Goal: Check status

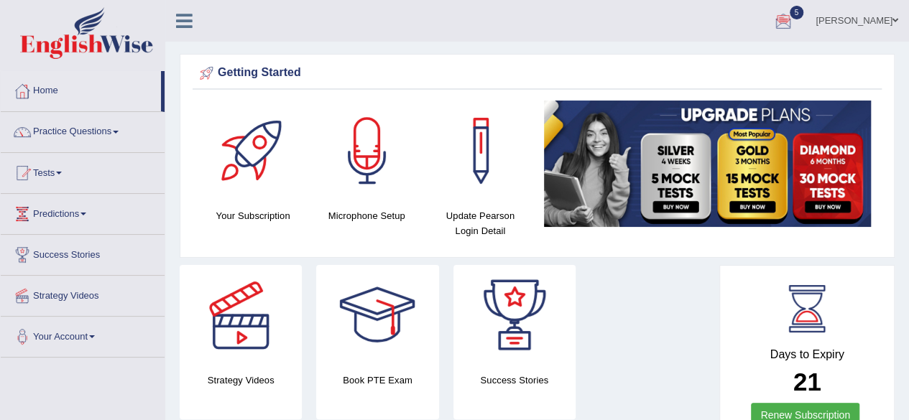
click at [805, 23] on link "5" at bounding box center [783, 18] width 43 height 37
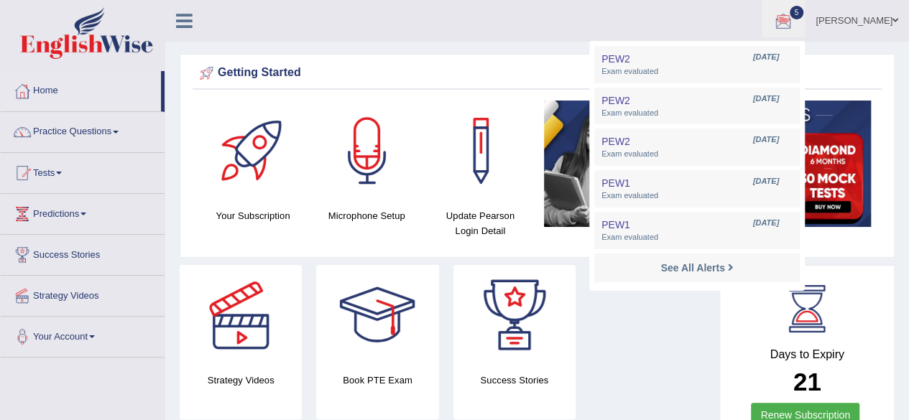
click at [754, 19] on ul "sergio torres Toggle navigation Username: sergio_89 Access Type: Online Subscri…" at bounding box center [649, 20] width 521 height 41
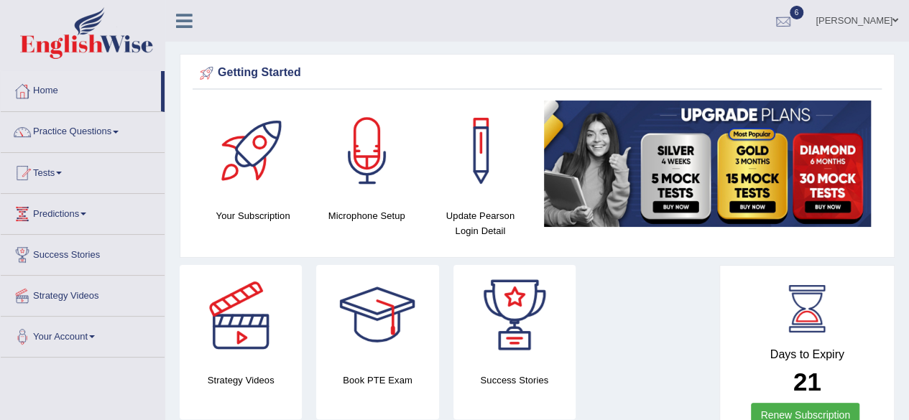
click at [794, 11] on div at bounding box center [783, 22] width 22 height 22
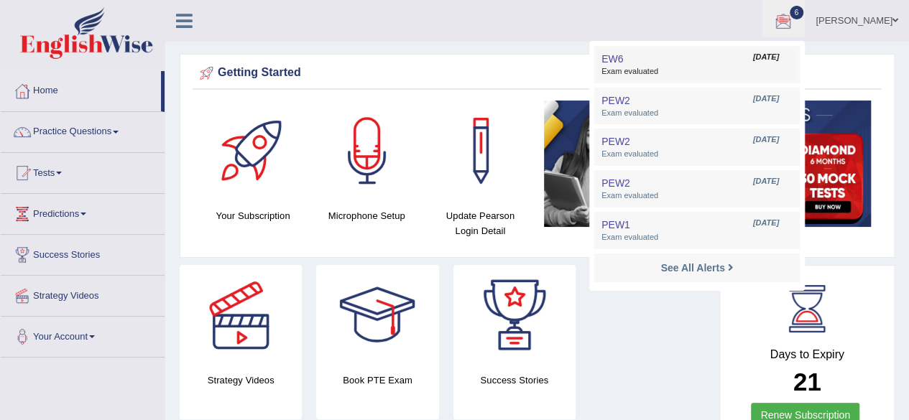
click at [721, 68] on span "Exam evaluated" at bounding box center [696, 71] width 191 height 11
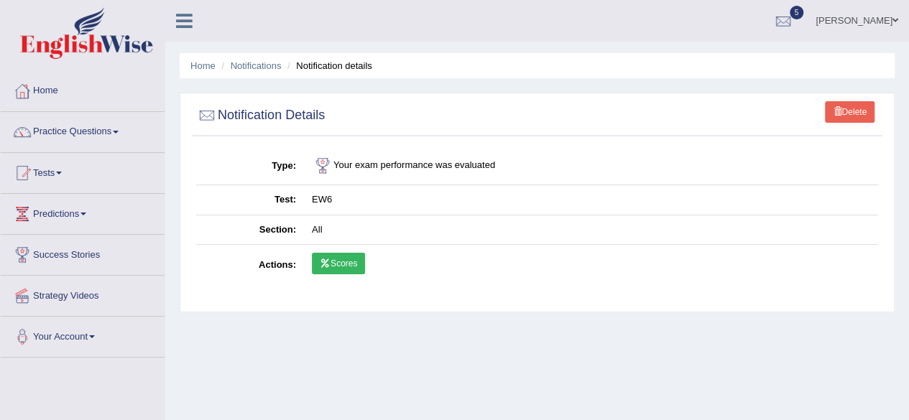
click at [357, 259] on link "Scores" at bounding box center [338, 264] width 53 height 22
